Goal: Complete application form: Complete application form

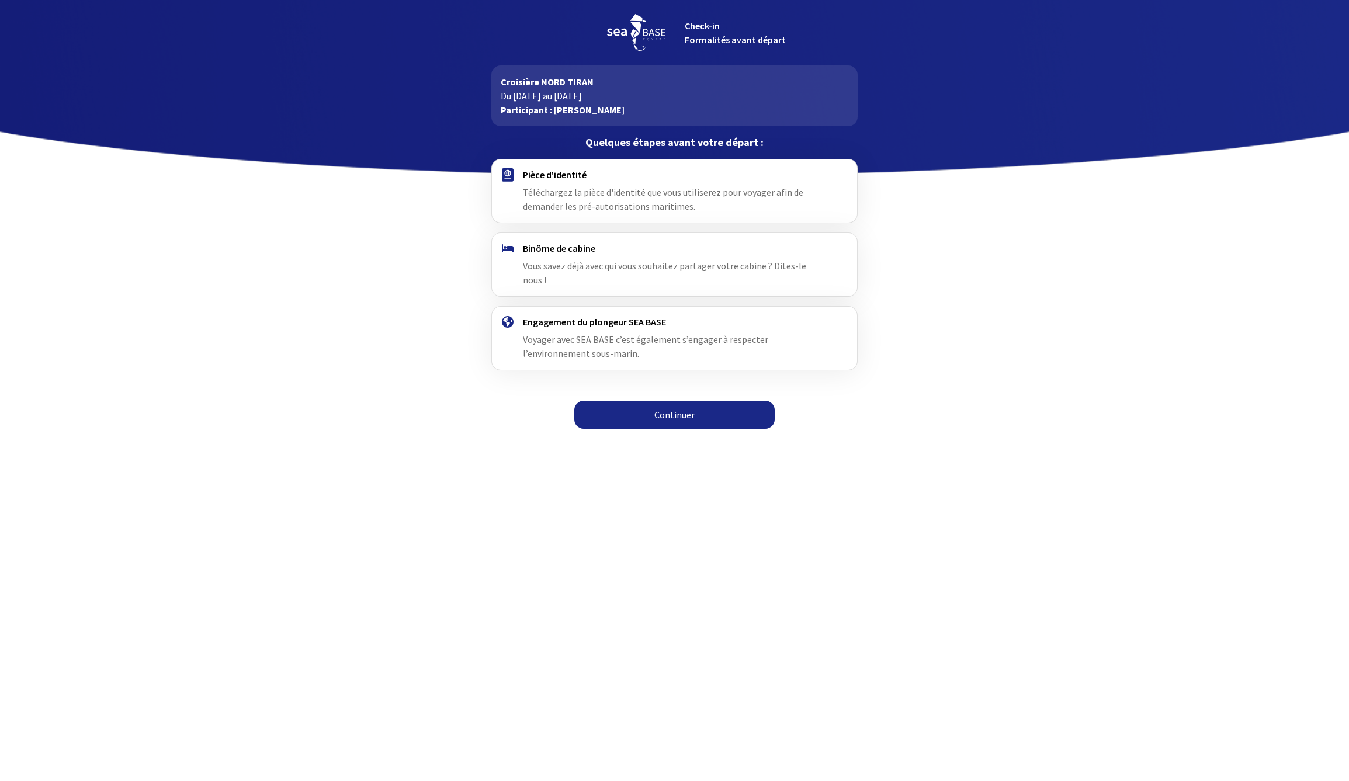
click at [674, 407] on link "Continuer" at bounding box center [674, 415] width 200 height 28
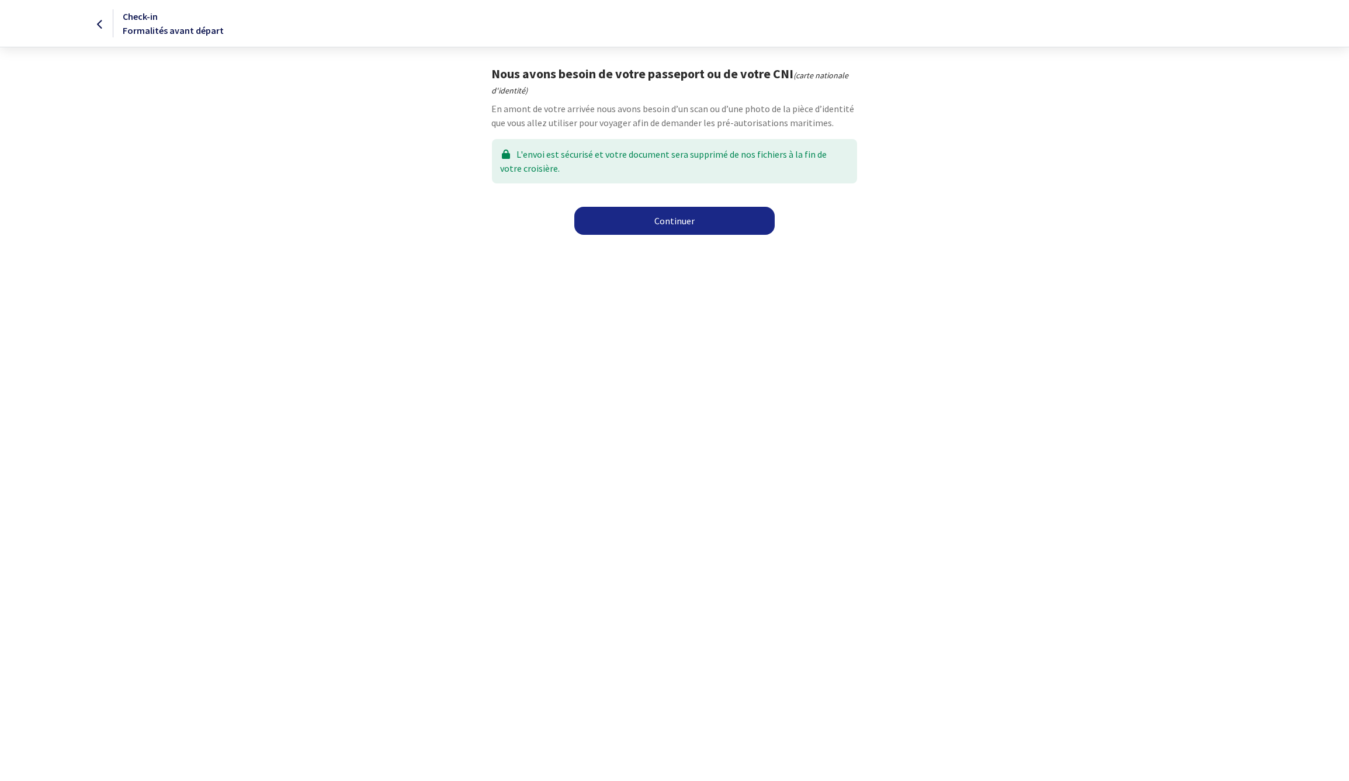
click at [688, 227] on link "Continuer" at bounding box center [674, 221] width 200 height 28
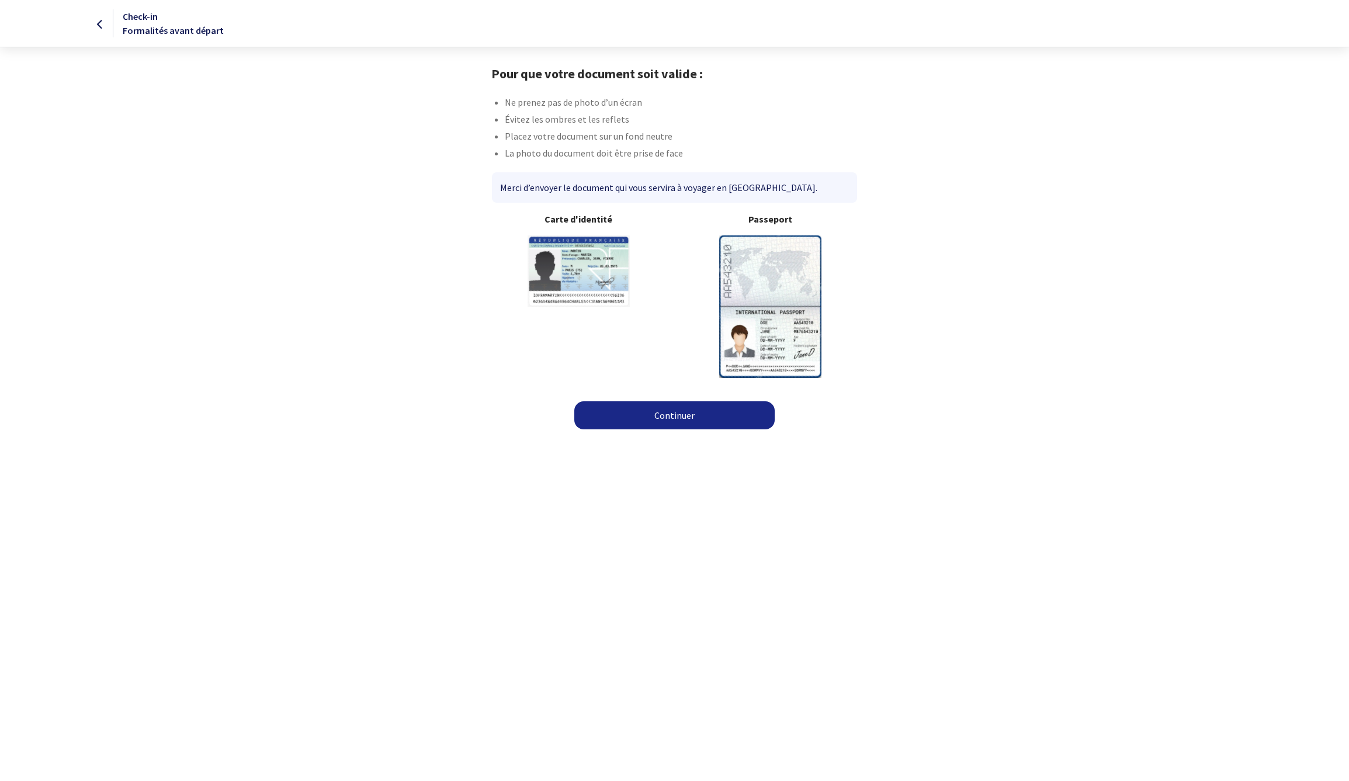
click at [687, 414] on link "Continuer" at bounding box center [674, 415] width 200 height 28
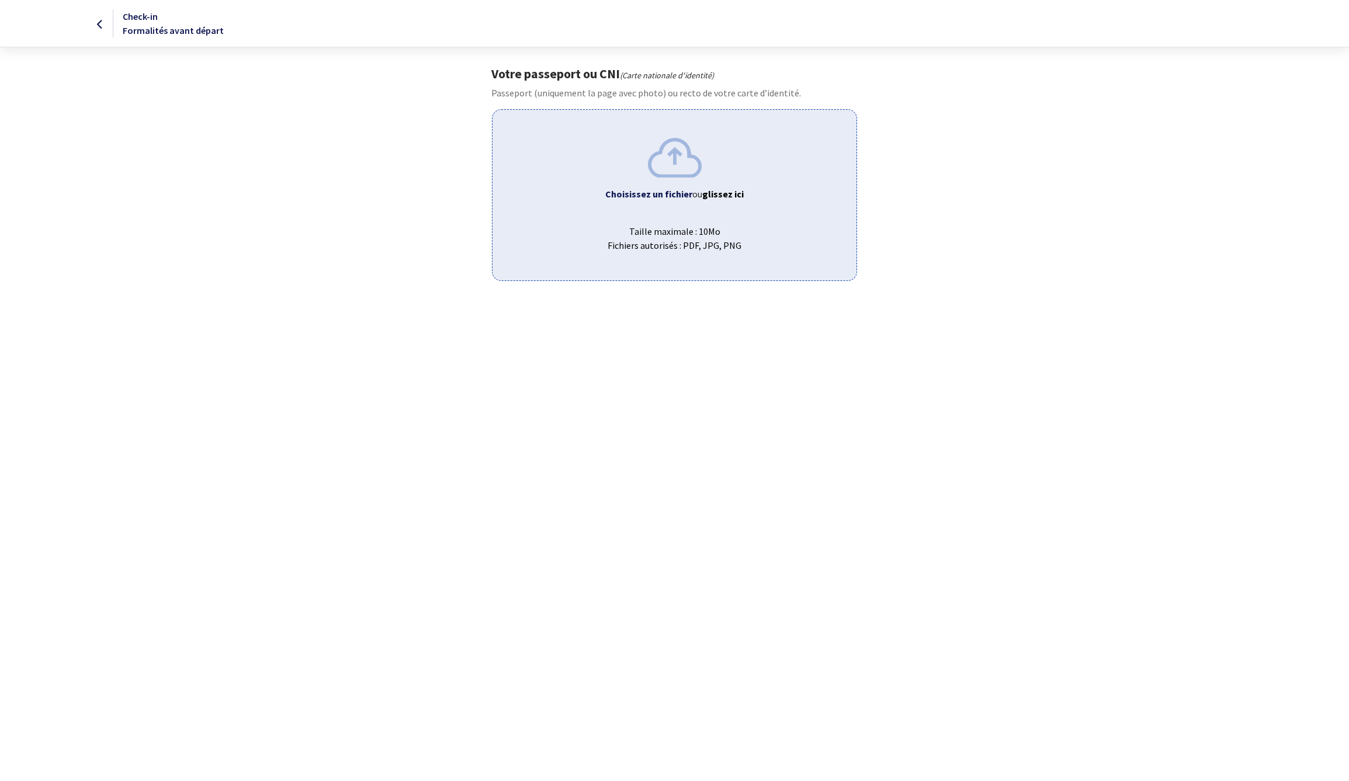
click at [668, 199] on b "Choisissez un fichier" at bounding box center [648, 194] width 87 height 12
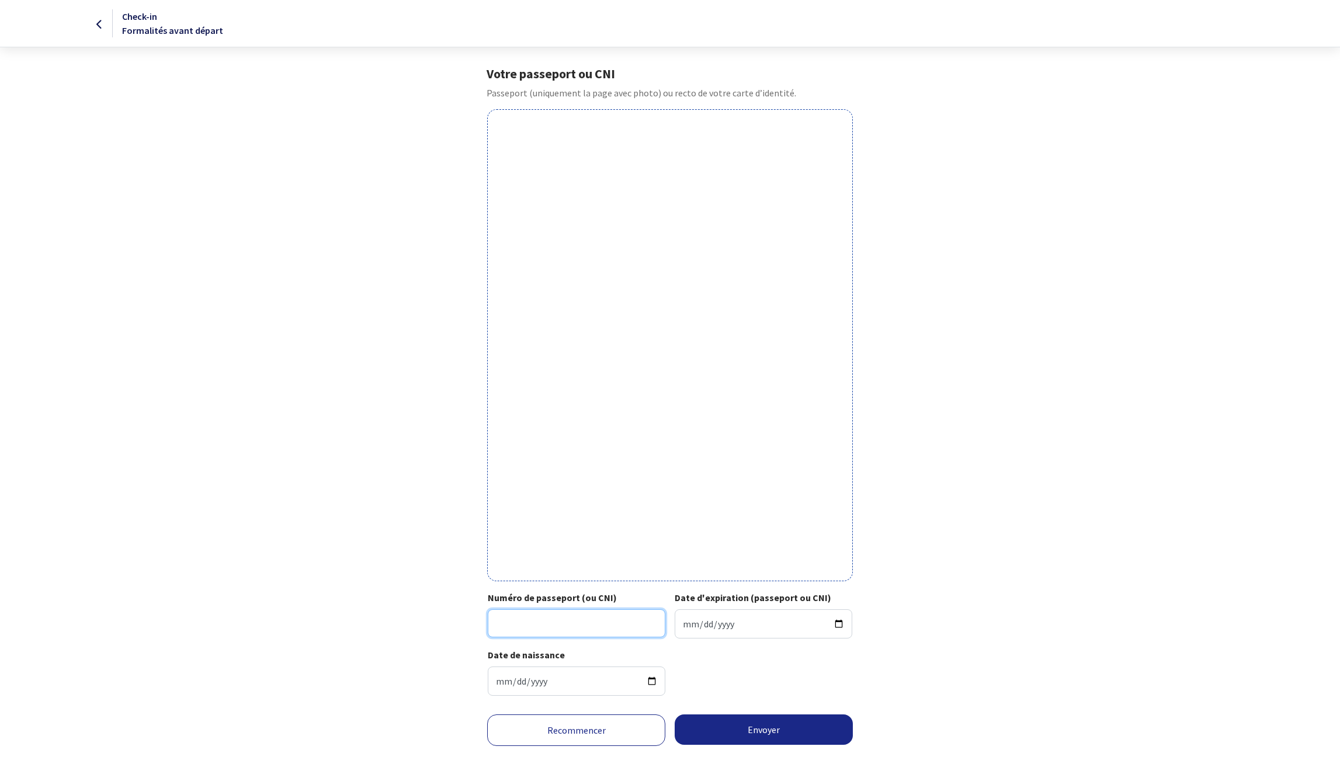
click at [556, 619] on input "Numéro de passeport (ou CNI)" at bounding box center [577, 623] width 178 height 28
type input "19IA38693"
click at [743, 630] on input "Date d'expiration (passeport ou CNI)" at bounding box center [764, 623] width 178 height 29
click at [731, 627] on input "Date d'expiration (passeport ou CNI)" at bounding box center [764, 623] width 178 height 29
click at [692, 625] on input "Date d'expiration (passeport ou CNI)" at bounding box center [764, 623] width 178 height 29
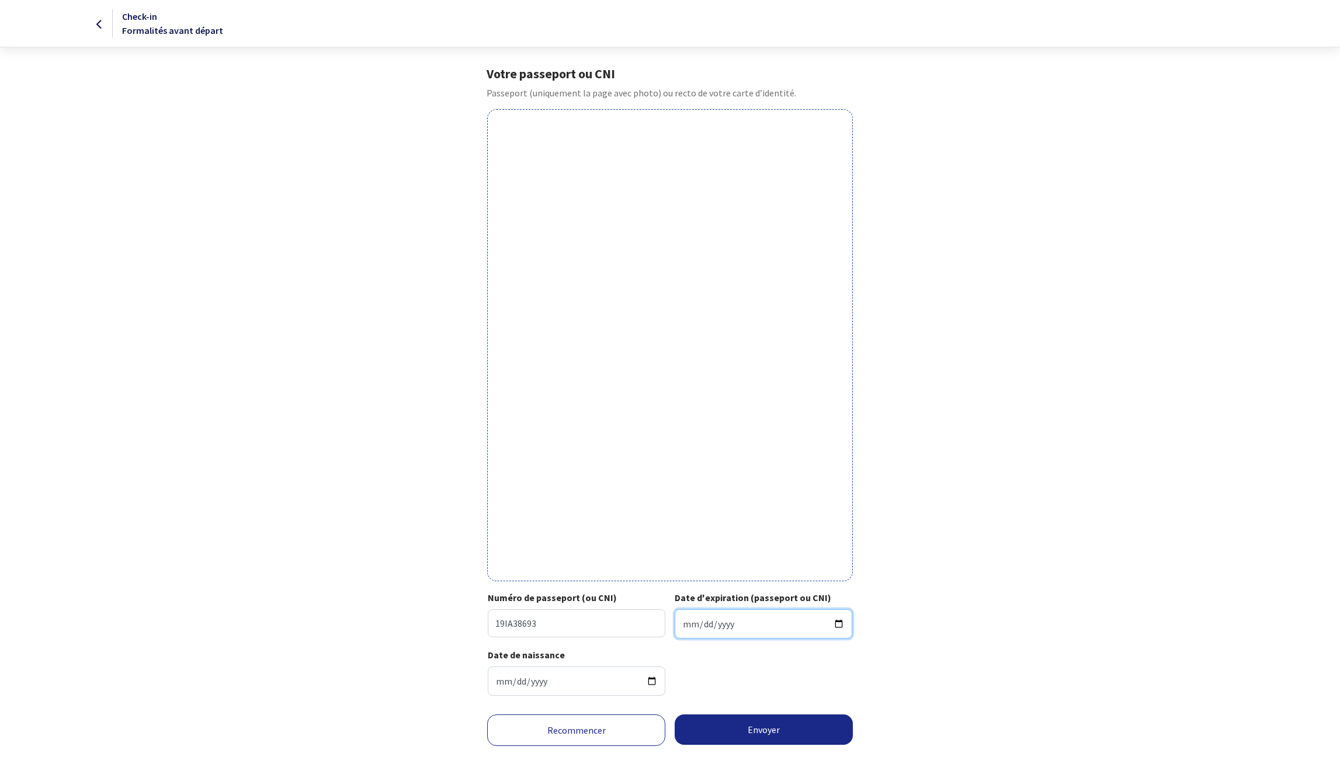
click at [704, 621] on input "Date d'expiration (passeport ou CNI)" at bounding box center [764, 623] width 178 height 29
click at [725, 627] on input "Date d'expiration (passeport ou CNI)" at bounding box center [764, 623] width 178 height 29
click at [729, 627] on input "Date d'expiration (passeport ou CNI)" at bounding box center [764, 623] width 178 height 29
type input "2029-12-01"
click at [888, 687] on div "Votre passeport ou CNI Passeport (uniquement la page avec photo) ou recto de vo…" at bounding box center [670, 385] width 660 height 639
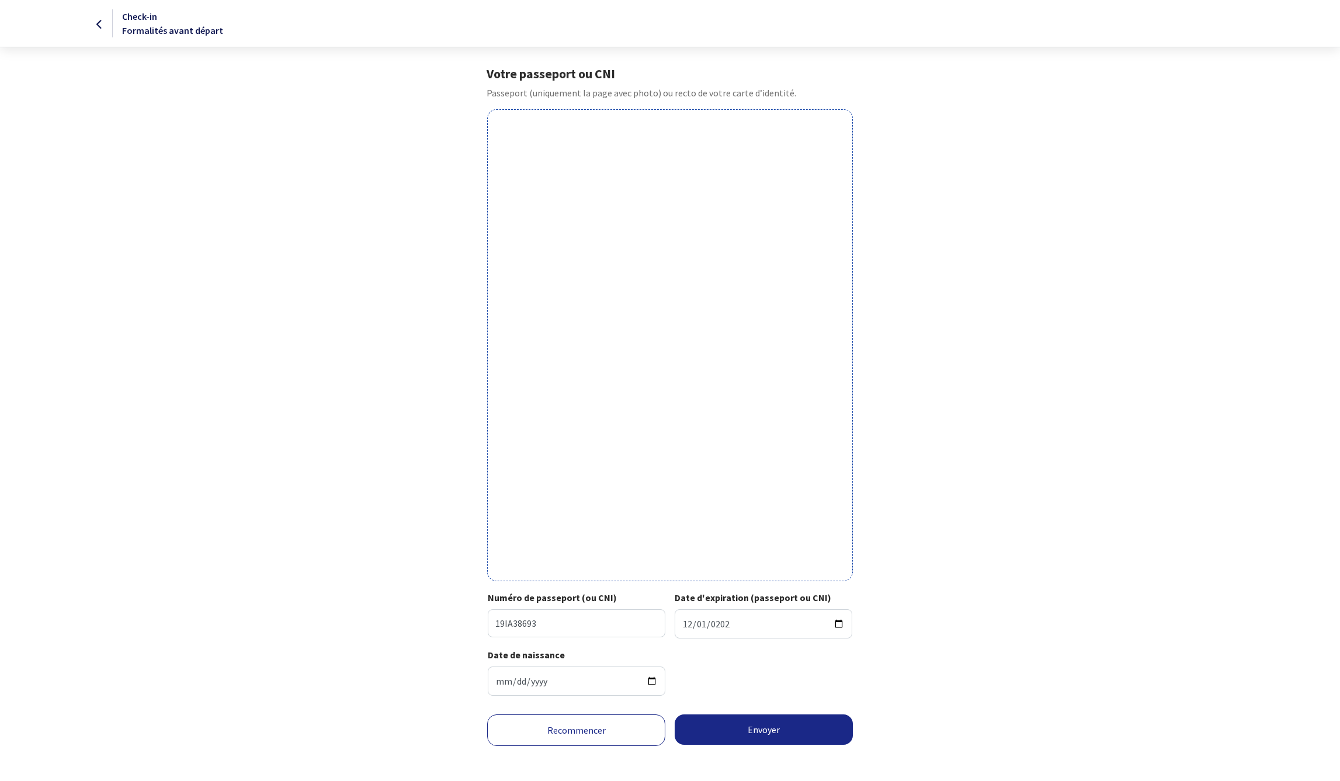
click at [743, 739] on button "Envoyer" at bounding box center [764, 730] width 178 height 30
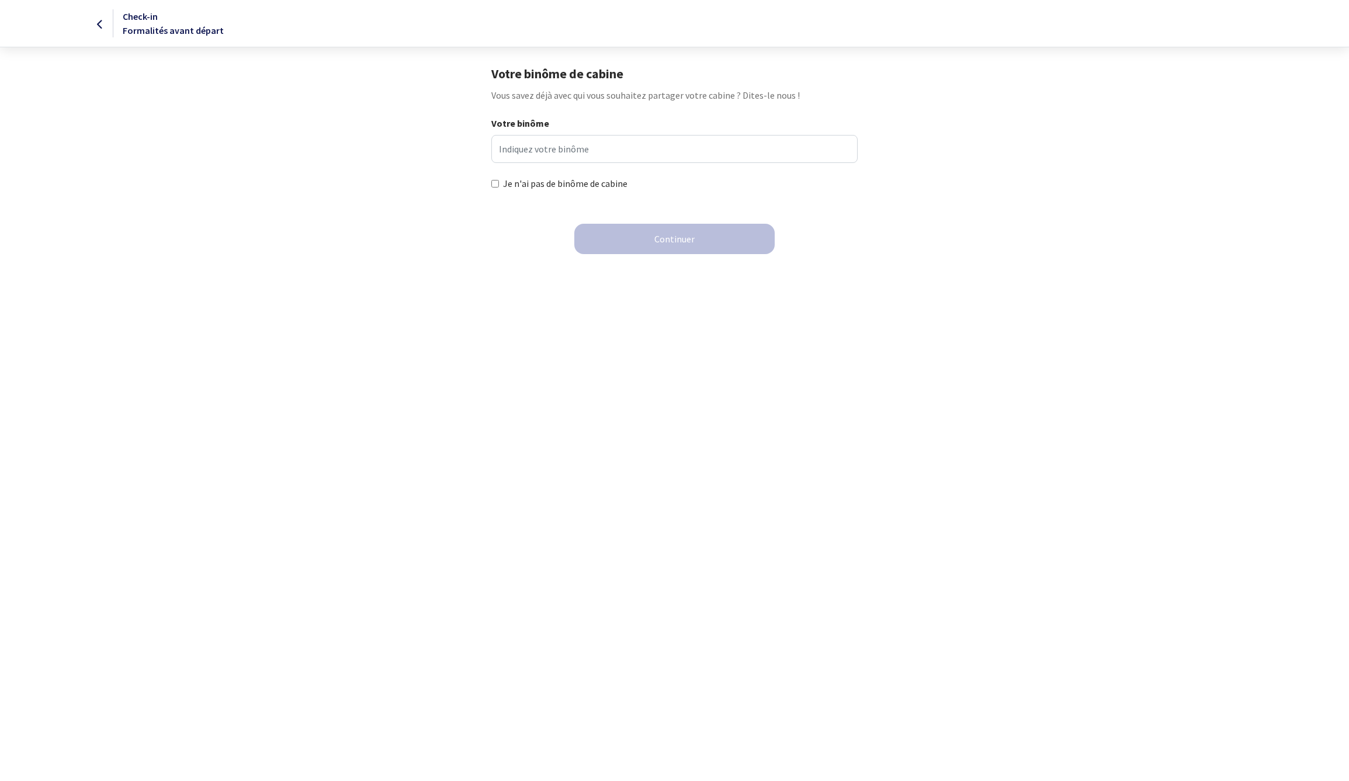
click at [505, 187] on label "Je n'ai pas de binôme de cabine" at bounding box center [565, 183] width 124 height 14
click at [499, 187] on input "Je n'ai pas de binôme de cabine" at bounding box center [495, 184] width 8 height 8
checkbox input "true"
click at [684, 248] on button "Continuer" at bounding box center [674, 239] width 200 height 30
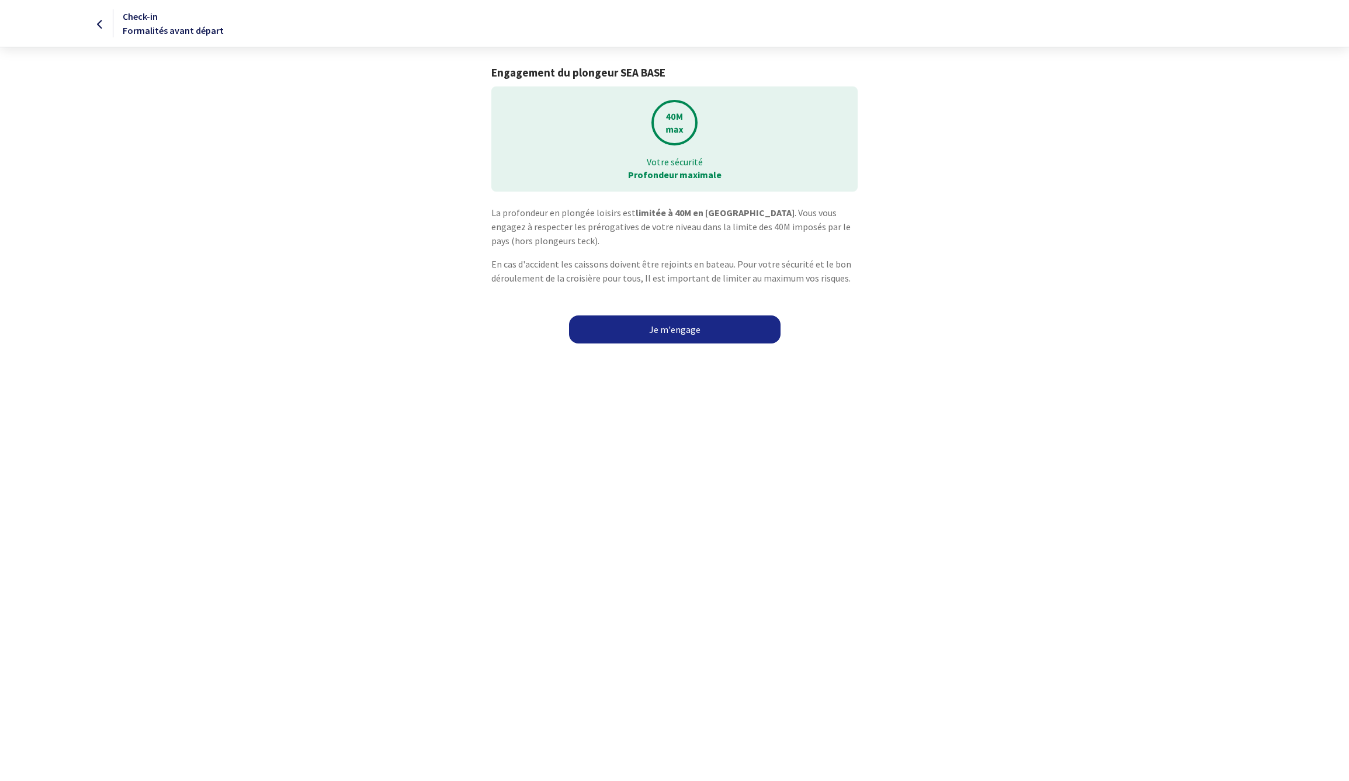
click at [679, 329] on link "Je m'engage" at bounding box center [675, 330] width 212 height 28
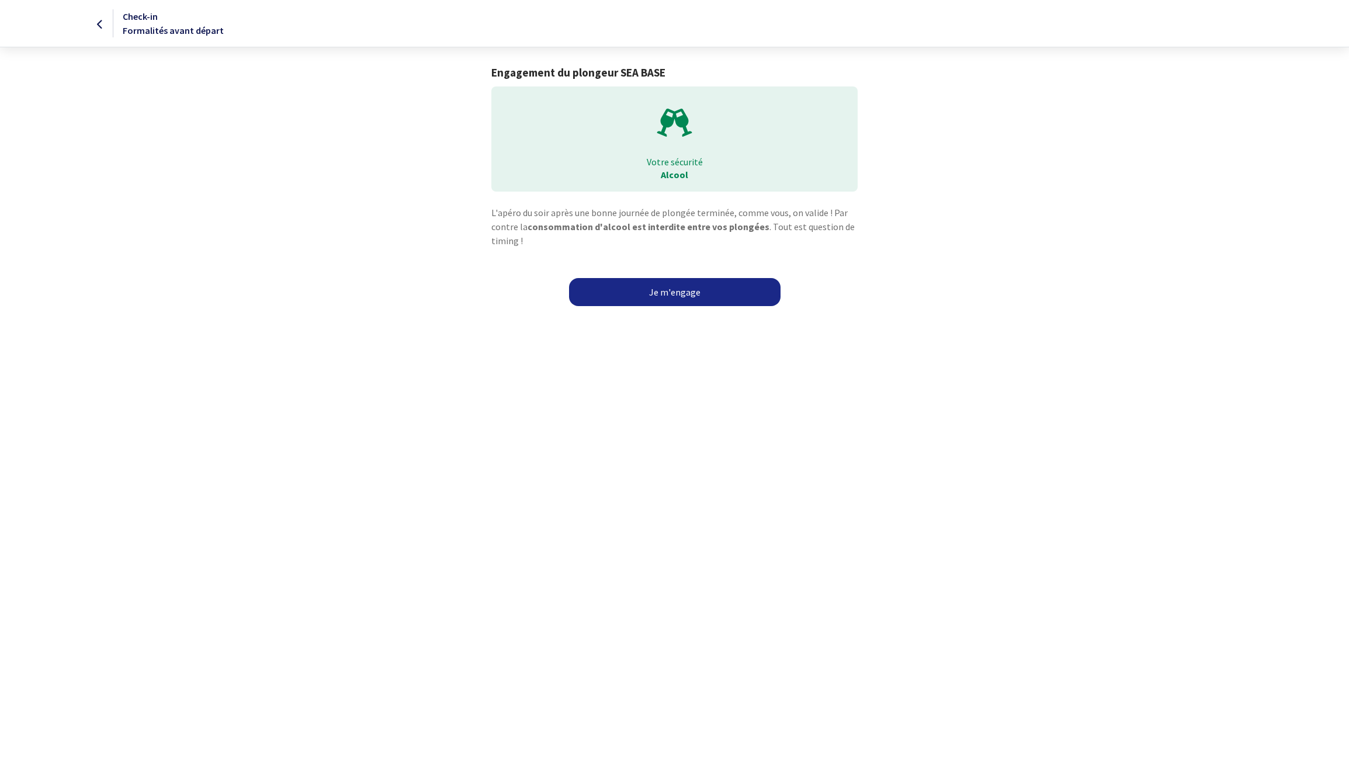
click at [675, 295] on link "Je m'engage" at bounding box center [675, 292] width 212 height 28
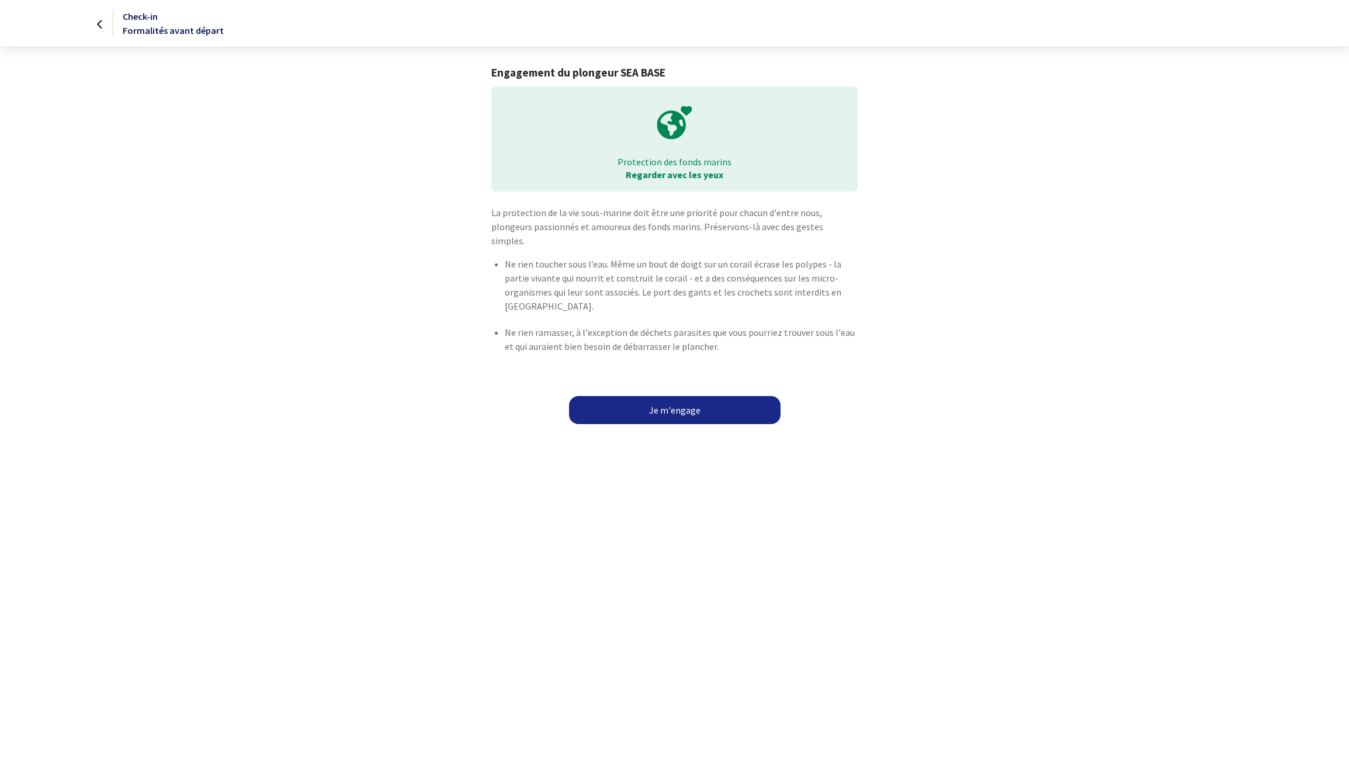
click at [676, 397] on link "Je m'engage" at bounding box center [675, 410] width 212 height 28
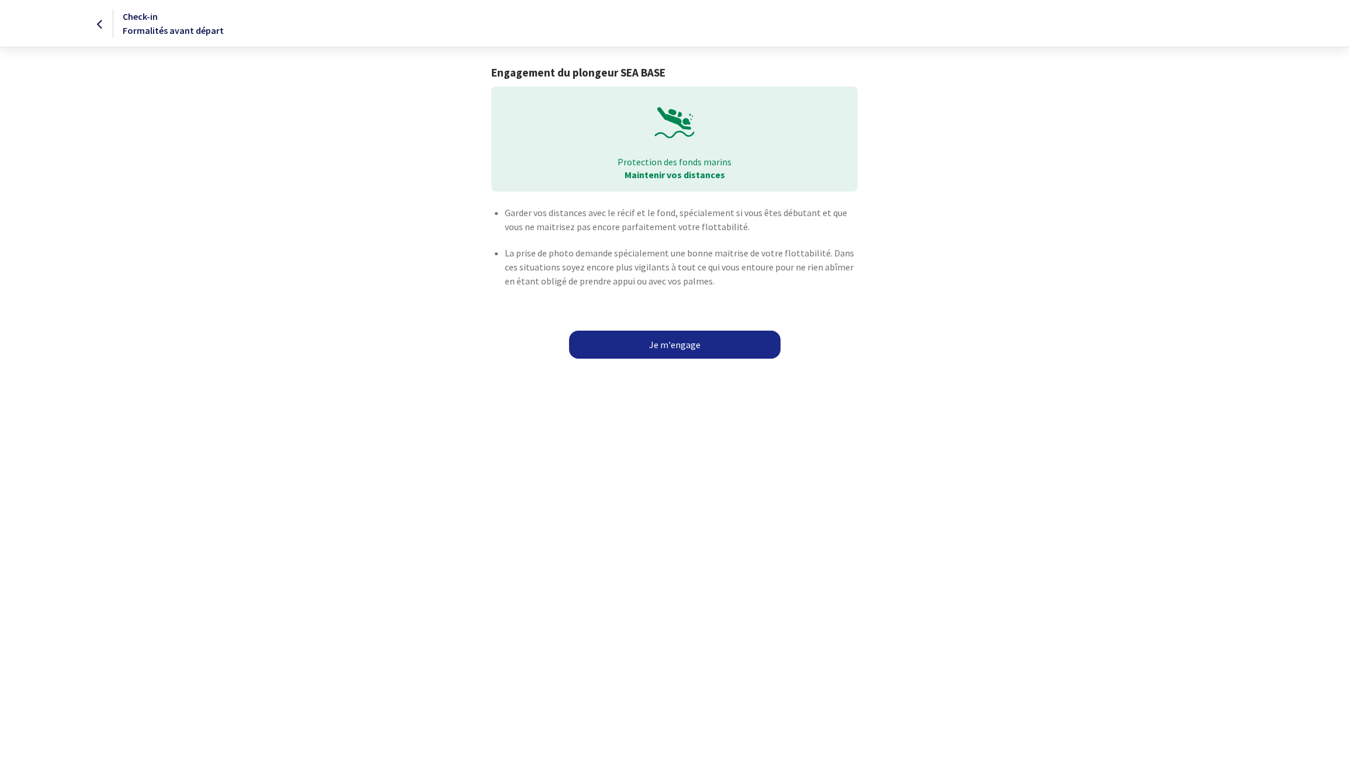
click at [690, 345] on link "Je m'engage" at bounding box center [675, 345] width 212 height 28
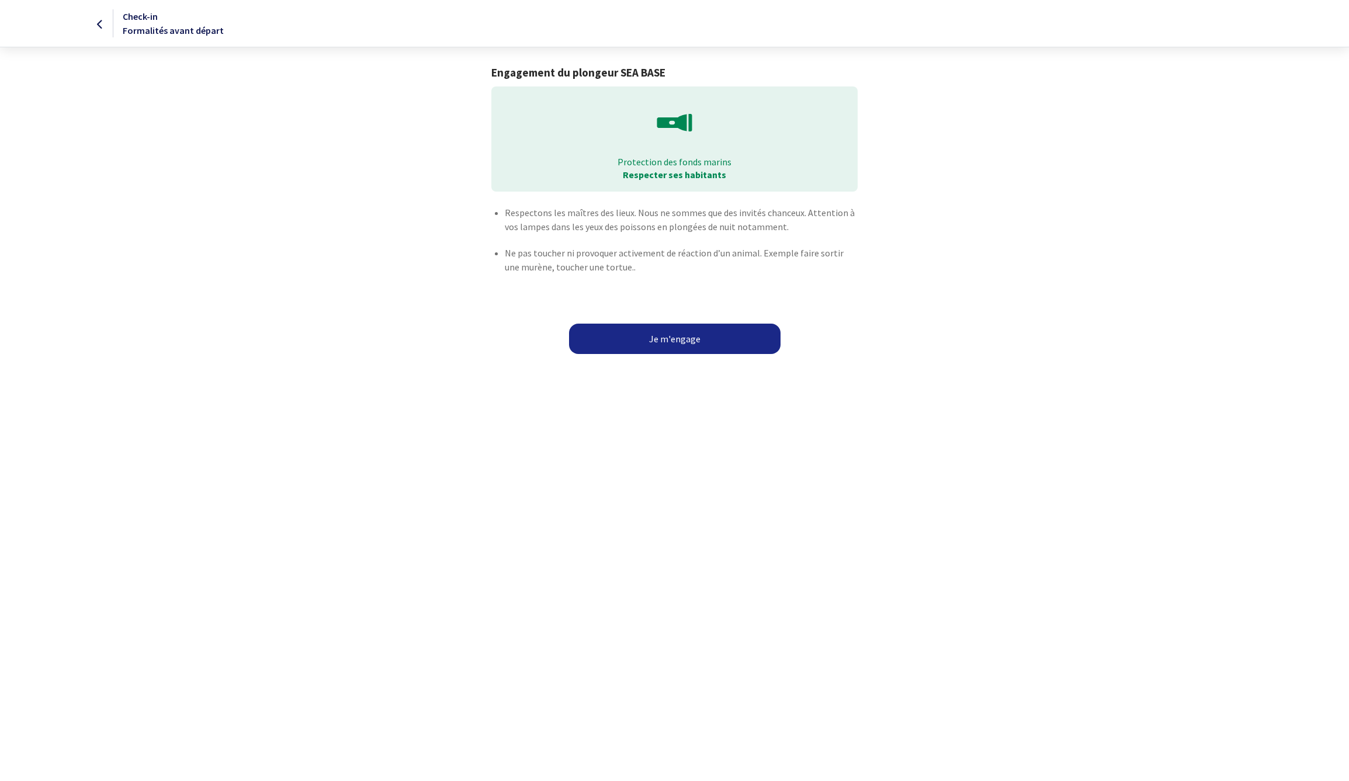
click at [690, 345] on button "Je m'engage" at bounding box center [675, 339] width 212 height 30
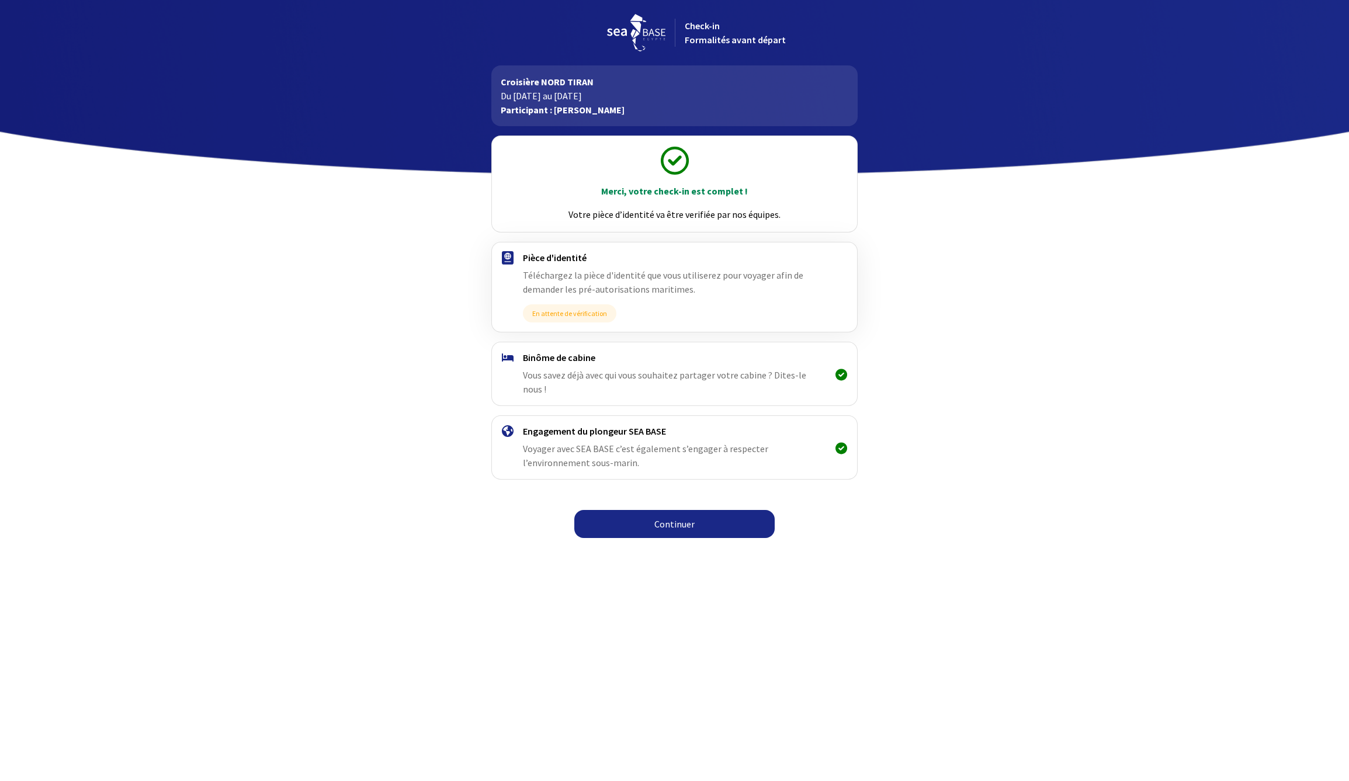
click at [667, 510] on link "Continuer" at bounding box center [674, 524] width 200 height 28
click at [678, 511] on link "Continuer" at bounding box center [674, 524] width 200 height 28
